Goal: Information Seeking & Learning: Learn about a topic

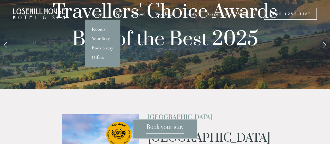
click at [101, 29] on link "Rooms" at bounding box center [102, 28] width 35 height 9
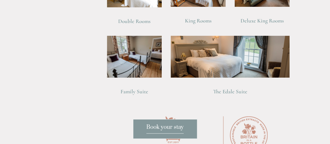
scroll to position [391, 0]
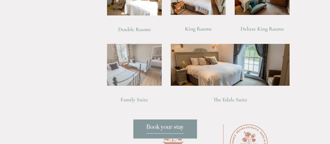
click at [149, 64] on img at bounding box center [134, 65] width 55 height 42
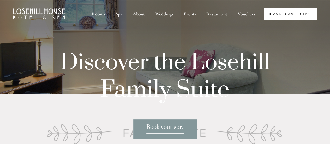
click at [290, 15] on link "Book Your Stay" at bounding box center [290, 14] width 53 height 12
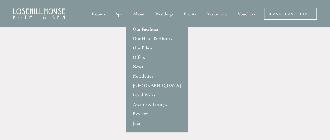
click at [141, 29] on link "Our Facilities" at bounding box center [157, 28] width 62 height 9
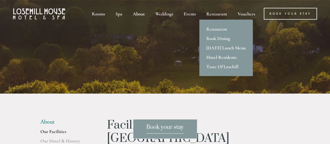
click at [224, 57] on link "Hotel Residents" at bounding box center [225, 56] width 53 height 9
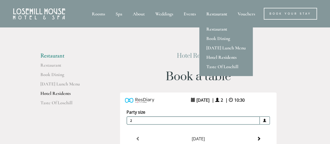
click at [220, 29] on link "Restaurant" at bounding box center [225, 28] width 53 height 9
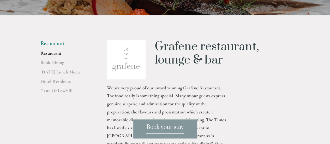
scroll to position [104, 0]
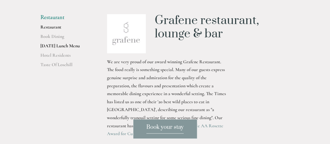
click at [48, 46] on link "[DATE] Lunch Menu" at bounding box center [65, 47] width 50 height 9
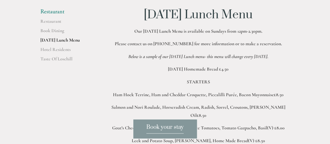
scroll to position [52, 0]
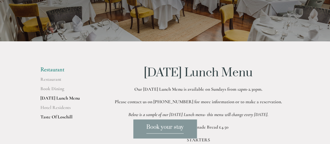
click at [59, 117] on link "Taste Of Losehill" at bounding box center [65, 118] width 50 height 9
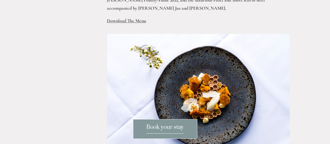
scroll to position [183, 0]
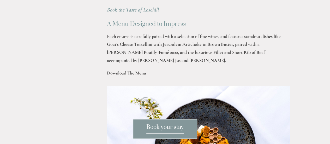
click at [133, 70] on span "Download The Menu" at bounding box center [126, 73] width 39 height 6
click at [121, 69] on p "Download The Menu" at bounding box center [198, 73] width 183 height 8
click at [123, 70] on span "Download The Menu" at bounding box center [126, 73] width 39 height 6
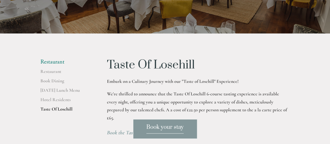
scroll to position [0, 0]
